Goal: Task Accomplishment & Management: Manage account settings

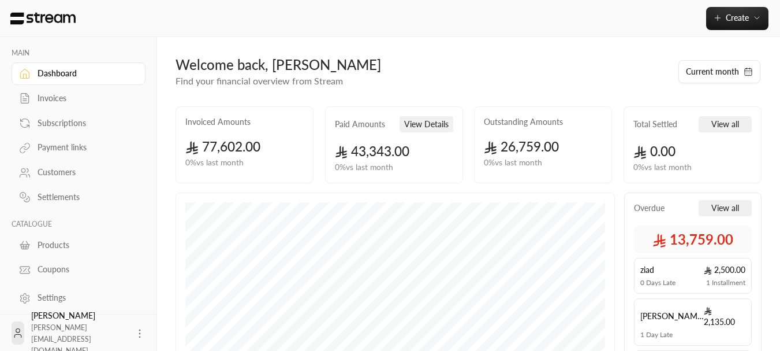
click at [134, 332] on icon at bounding box center [140, 334] width 12 height 12
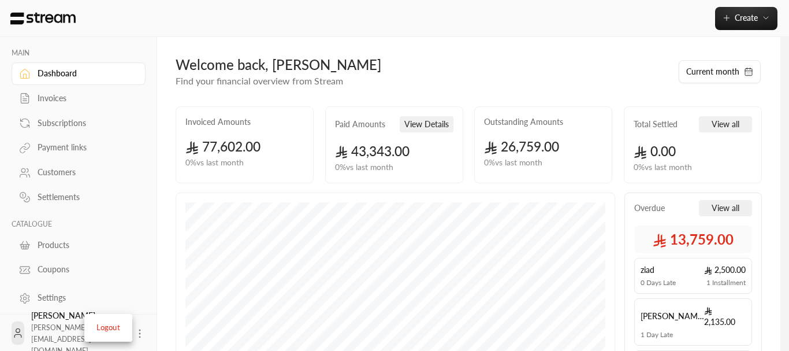
click at [122, 322] on li "Logout" at bounding box center [108, 327] width 42 height 18
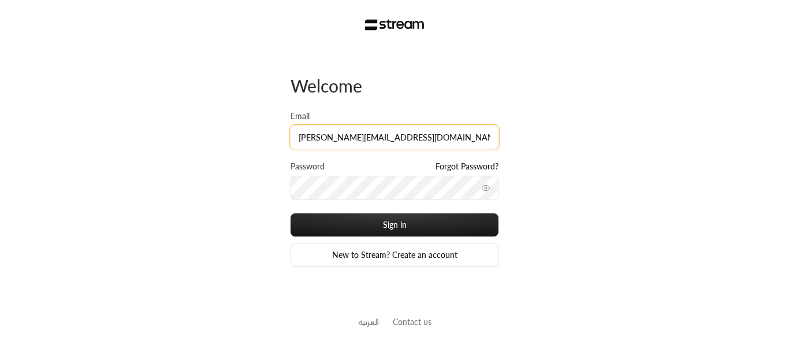
type input "[PERSON_NAME][EMAIL_ADDRESS][DOMAIN_NAME]"
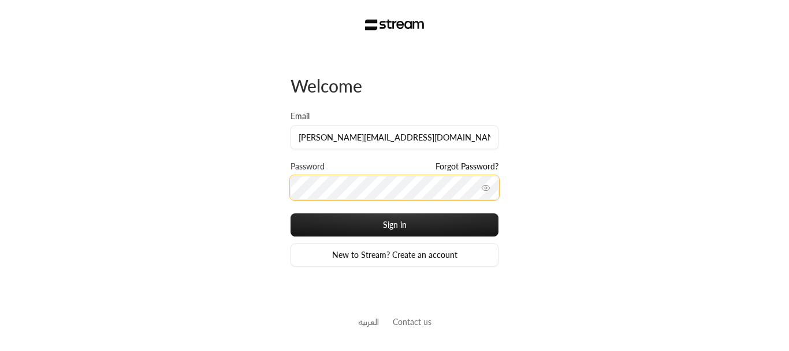
click at [291, 213] on button "Sign in" at bounding box center [395, 224] width 208 height 23
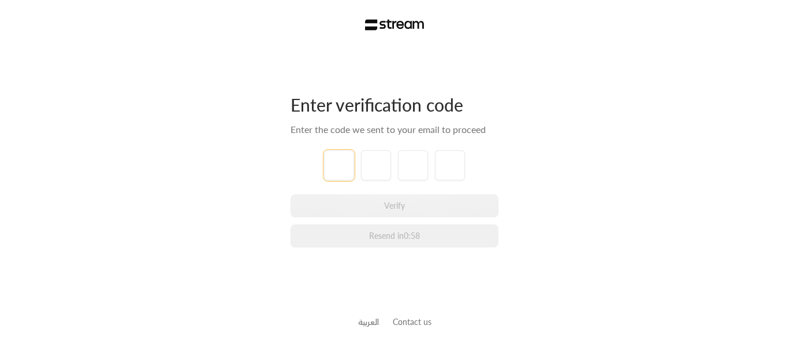
type input "1"
type input "2"
type input "3"
type input "4"
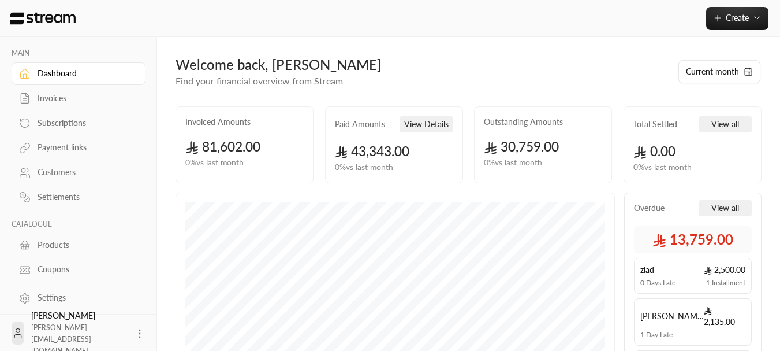
click at [58, 107] on link "Invoices" at bounding box center [79, 98] width 134 height 23
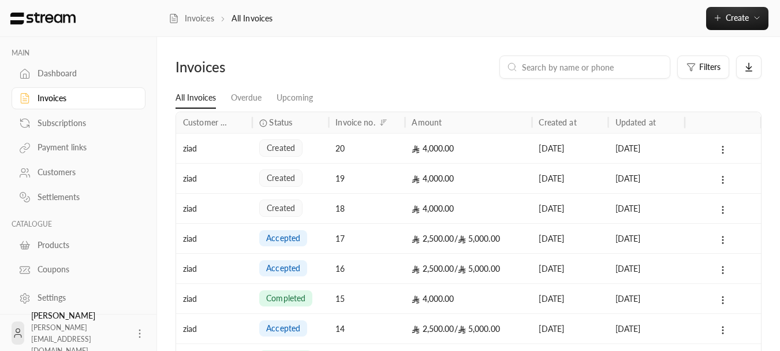
click at [509, 152] on div "4,000.00" at bounding box center [468, 147] width 113 height 29
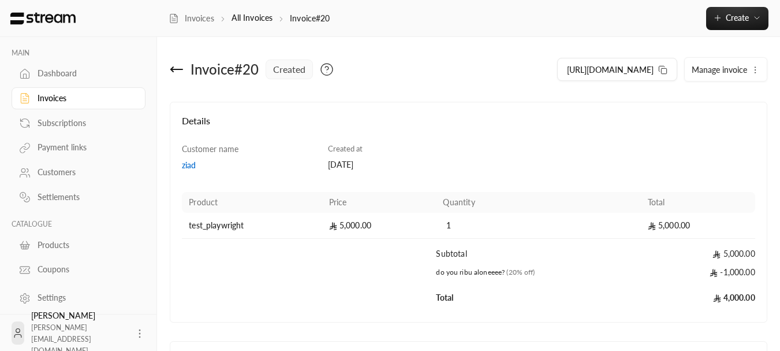
click at [712, 70] on span "Manage invoice" at bounding box center [719, 70] width 55 height 10
click at [664, 61] on button "[URL][DOMAIN_NAME]" at bounding box center [617, 69] width 120 height 23
